Goal: Find specific page/section: Find specific page/section

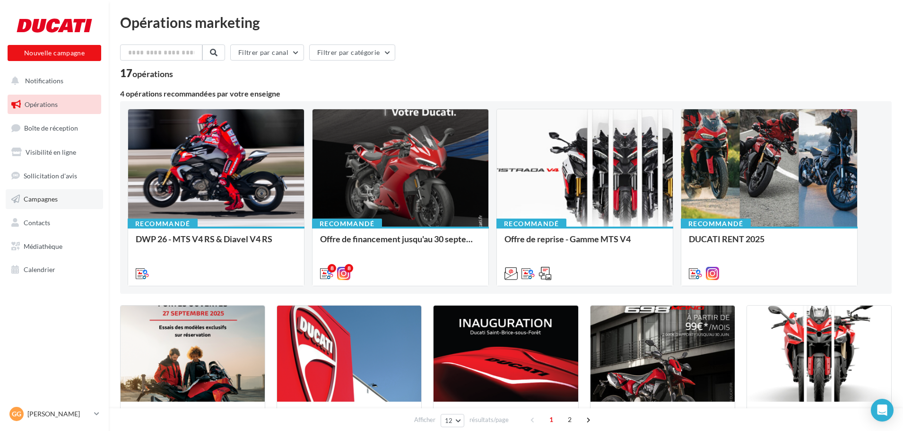
click at [37, 199] on span "Campagnes" at bounding box center [41, 199] width 34 height 8
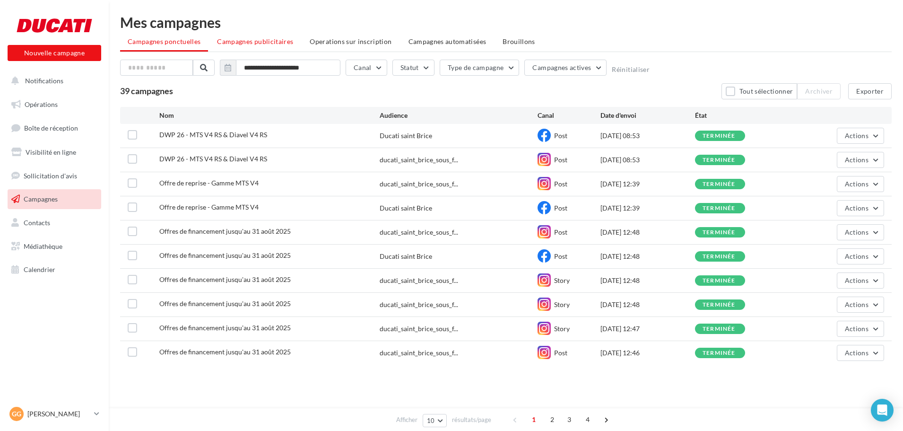
click at [273, 40] on span "Campagnes publicitaires" at bounding box center [255, 41] width 76 height 8
